Goal: Task Accomplishment & Management: Complete application form

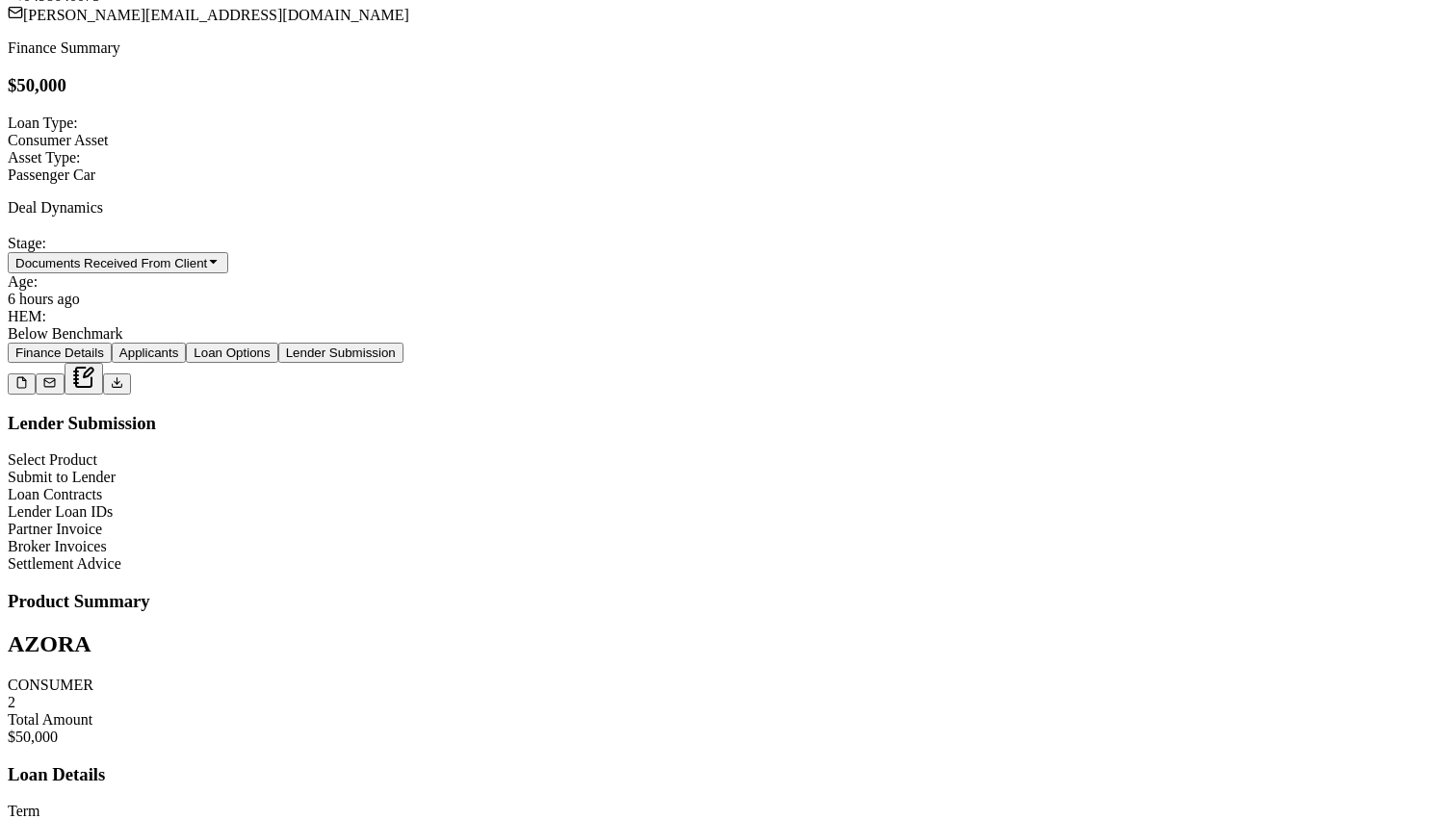
scroll to position [753, 0]
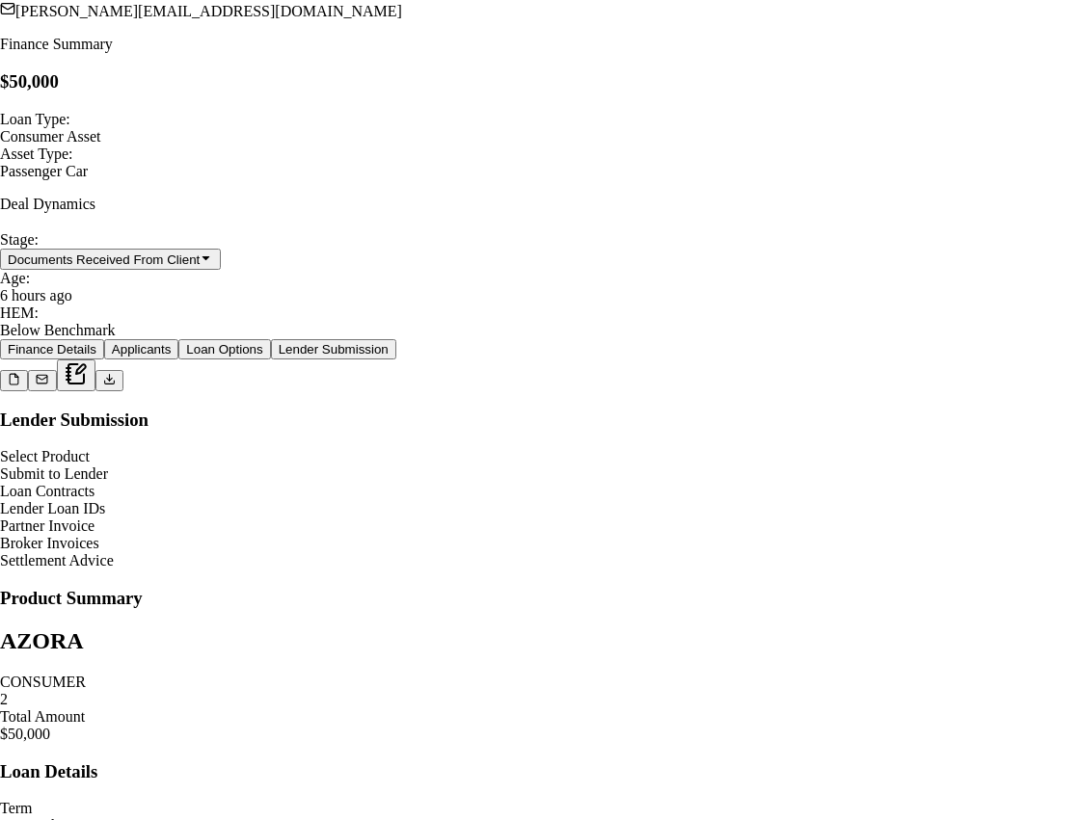
scroll to position [1161, 0]
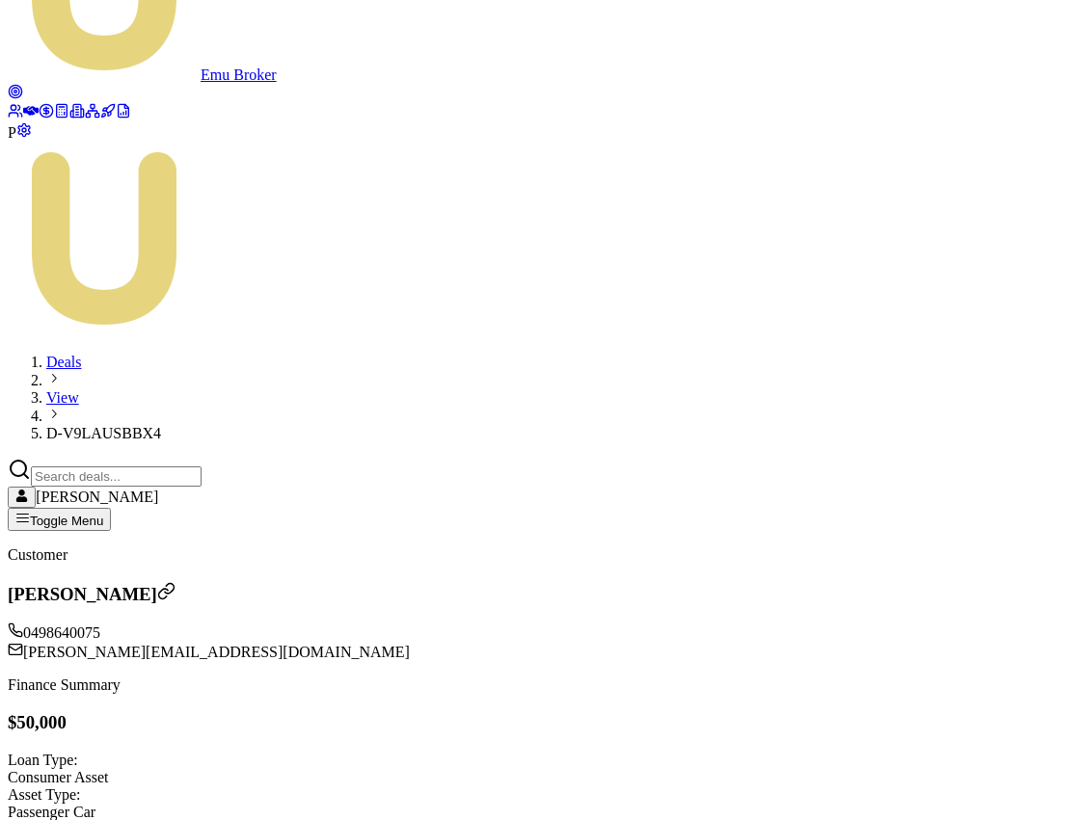
scroll to position [84, 0]
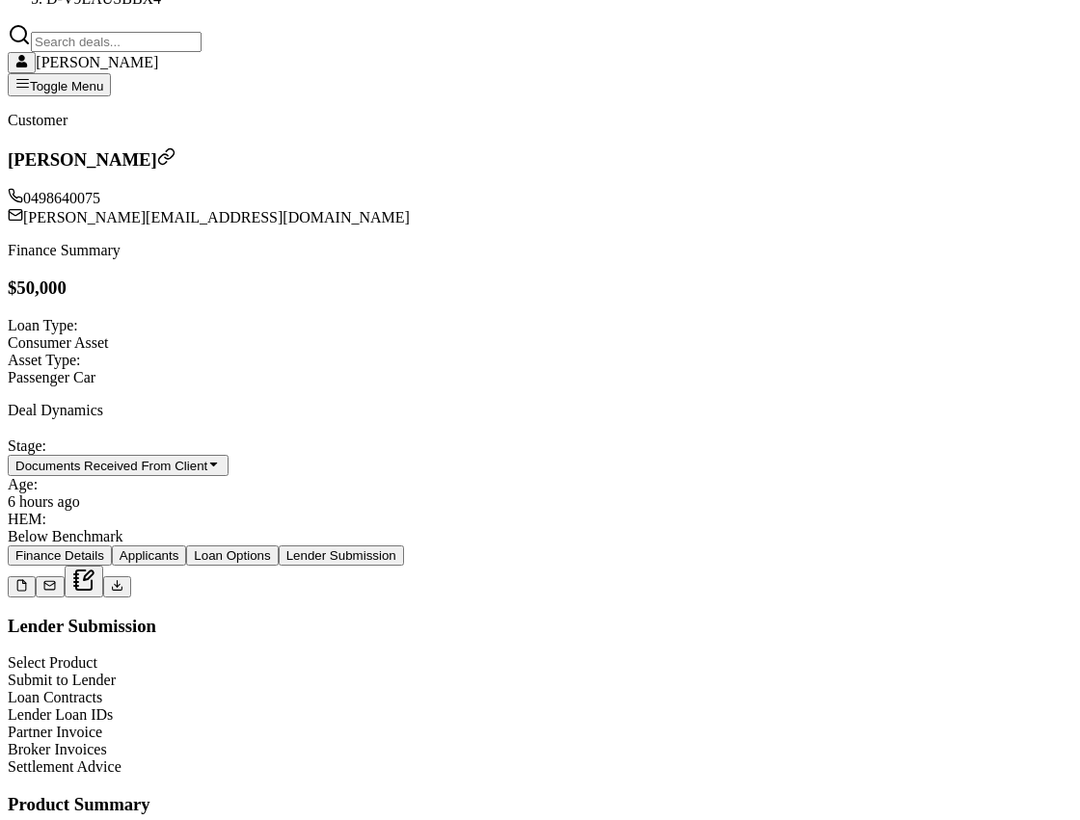
scroll to position [685, 0]
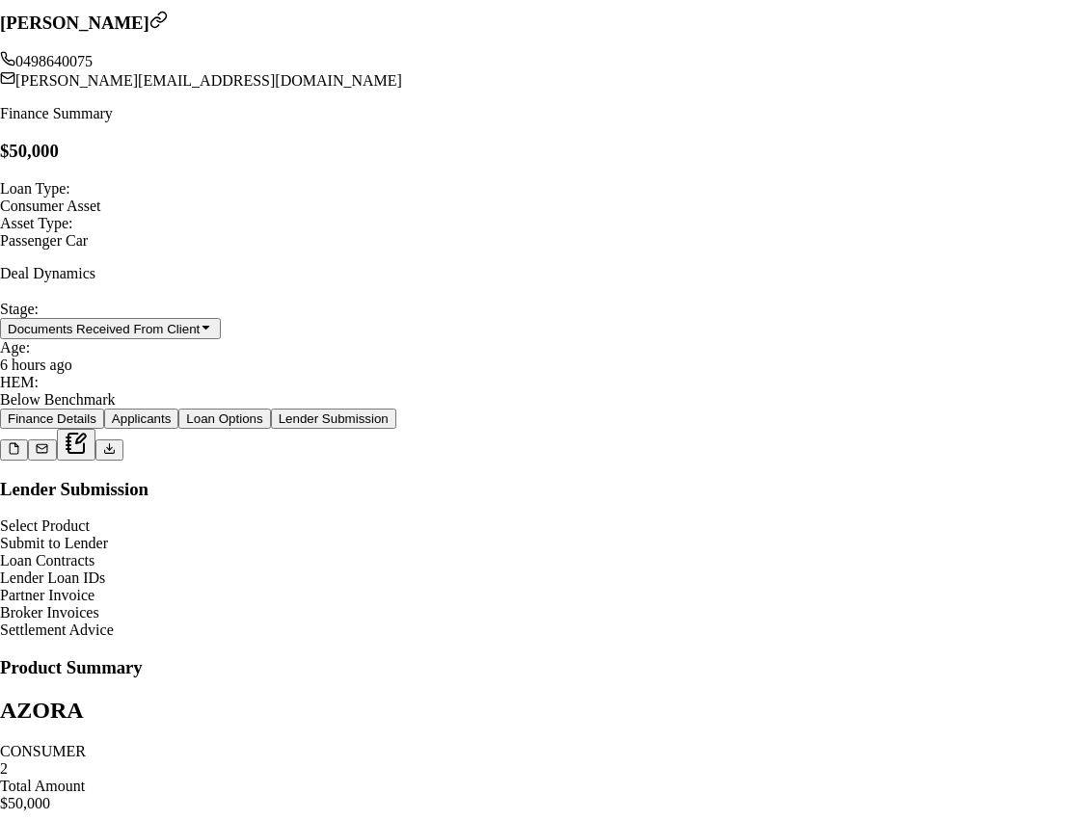
scroll to position [795, 0]
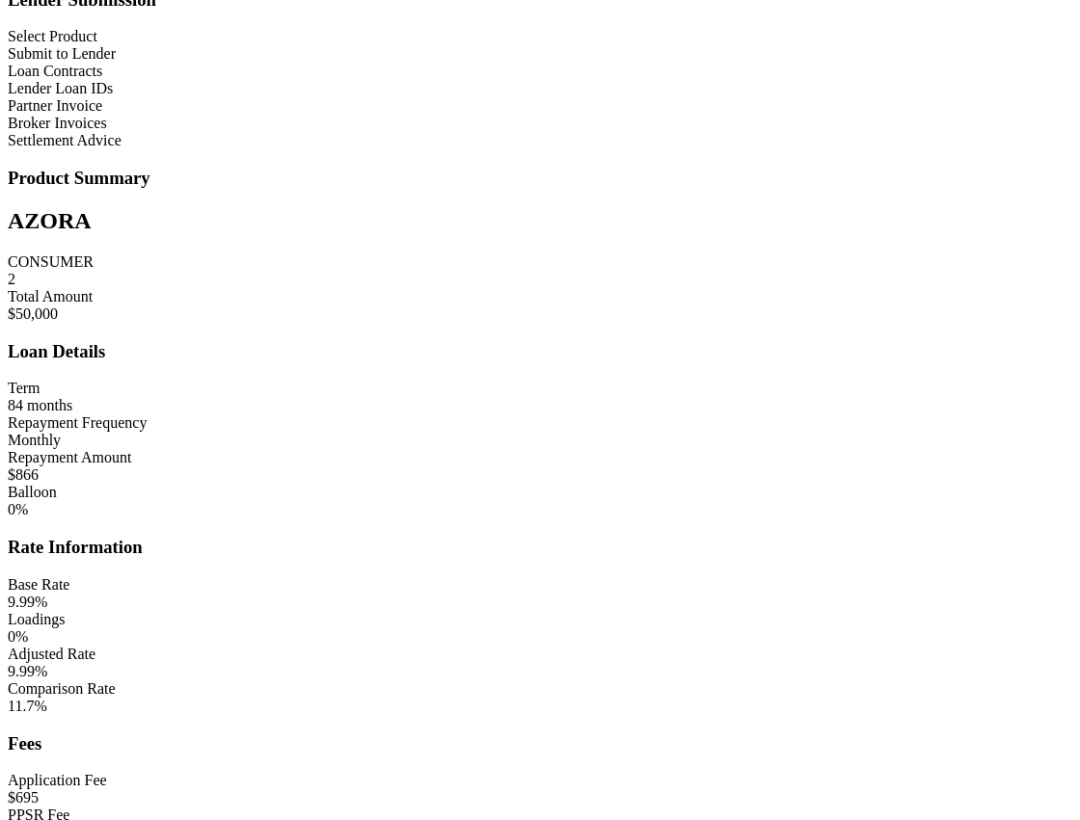
scroll to position [956, 0]
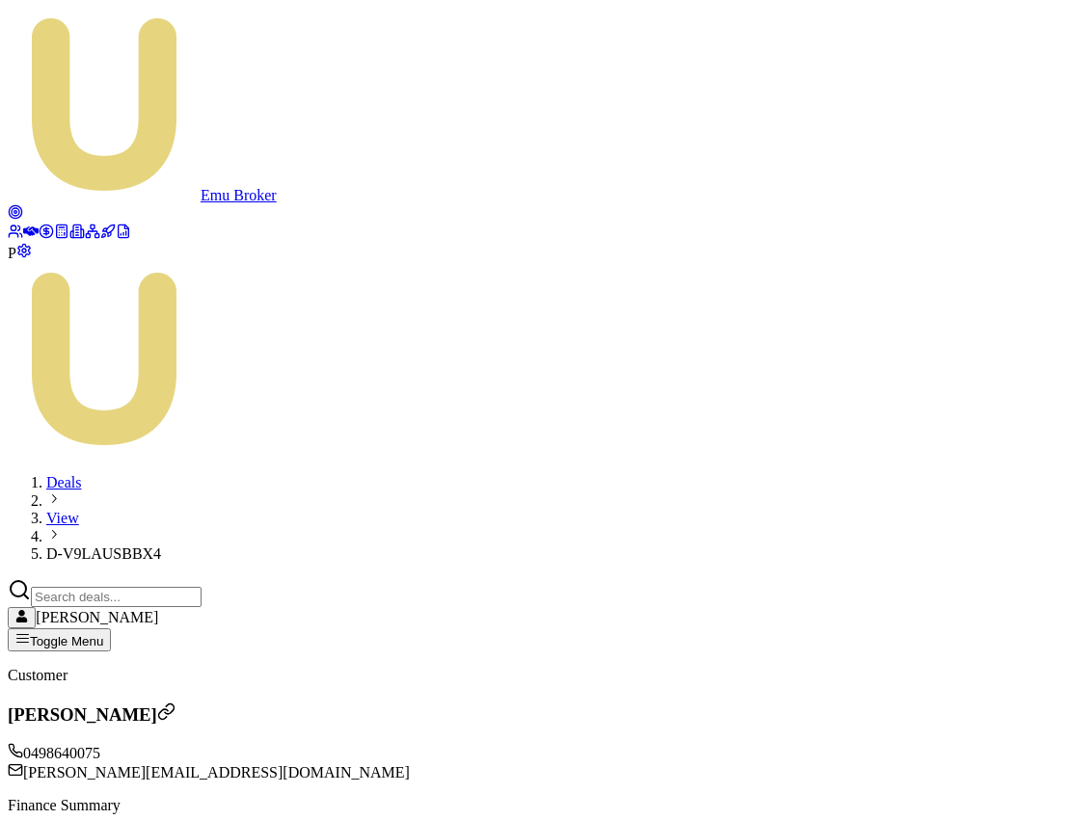
click at [161, 546] on span "D-V9LAUSBBX4" at bounding box center [103, 554] width 115 height 16
copy span "D-V9LAUSBBX4"
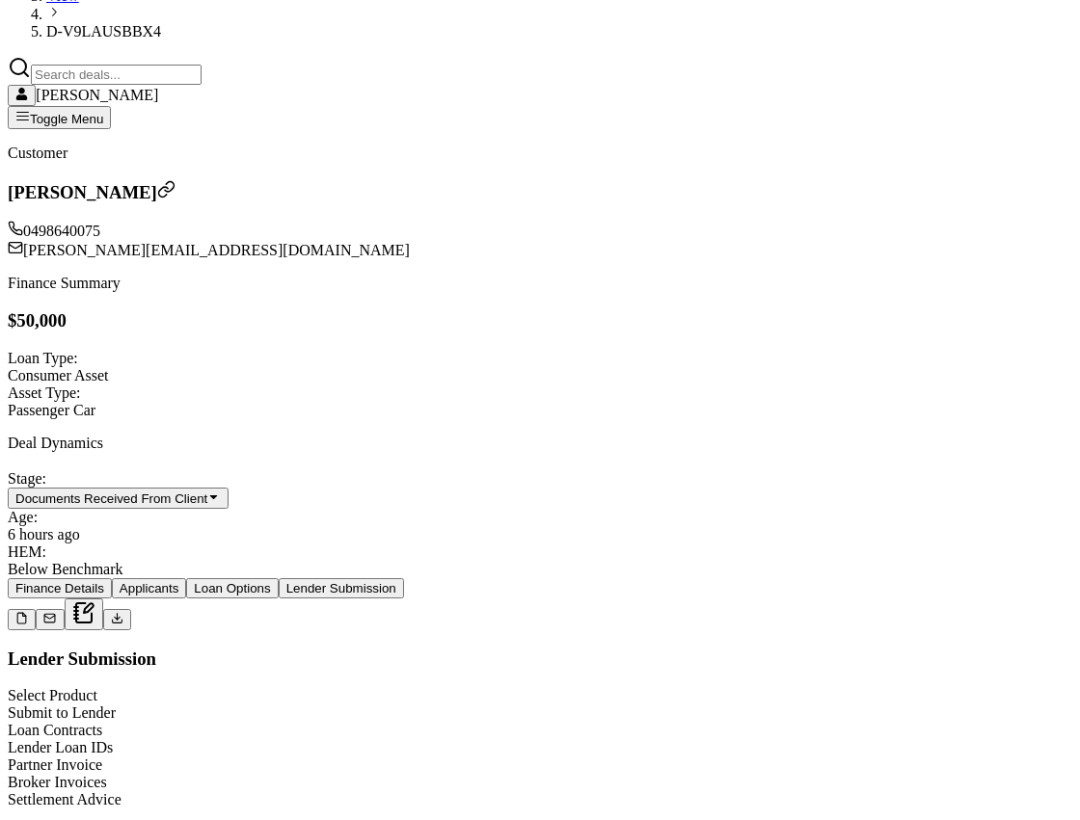
scroll to position [592, 0]
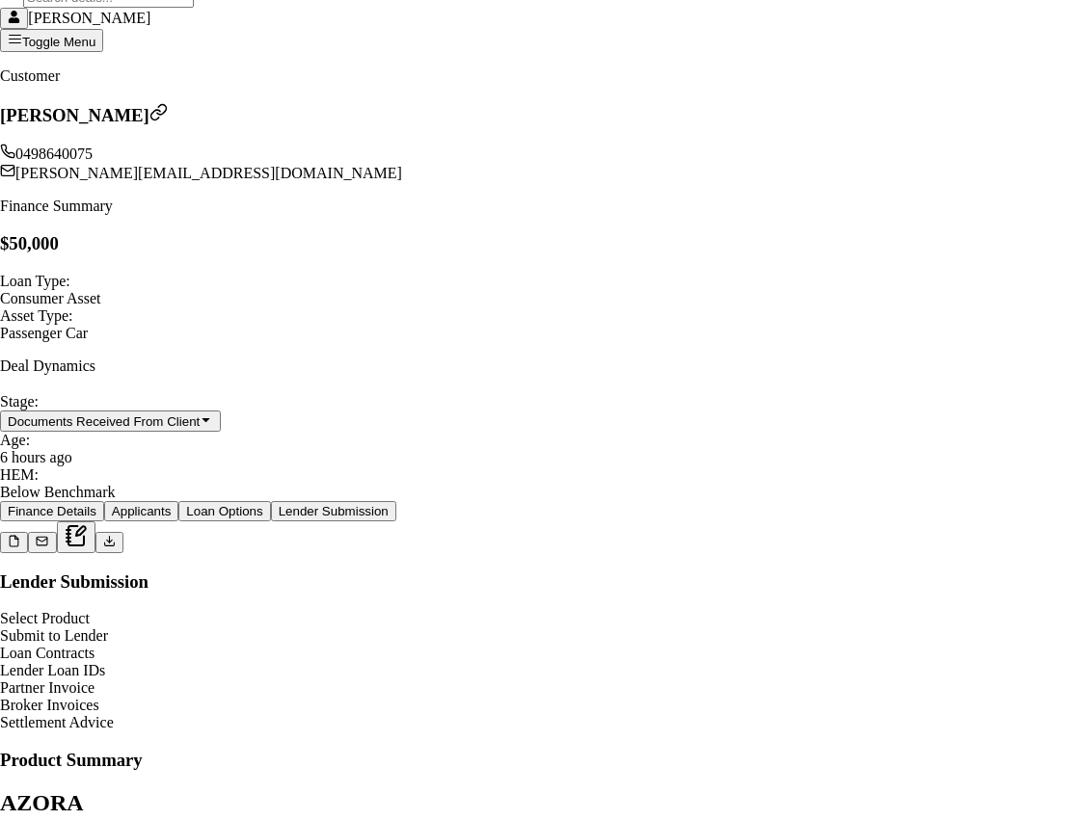
scroll to position [3282, 0]
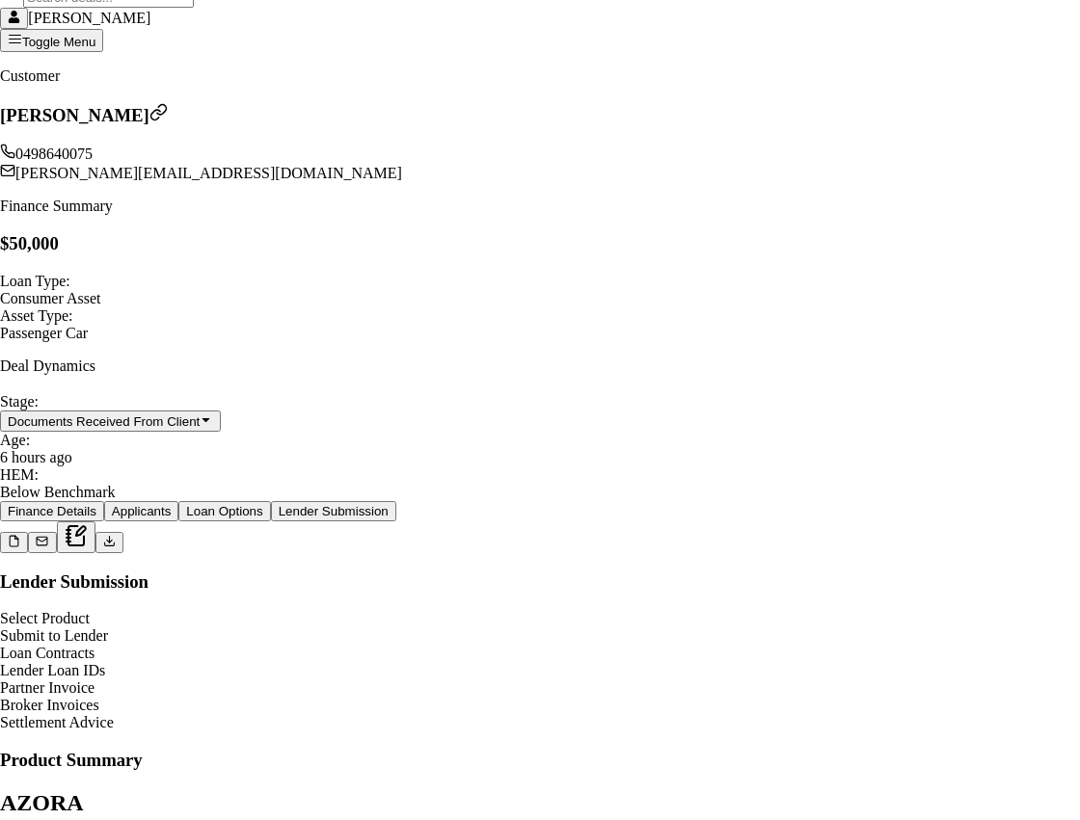
scroll to position [1061, 0]
